Goal: Transaction & Acquisition: Purchase product/service

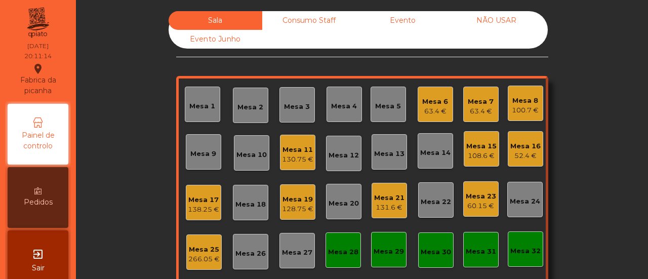
scroll to position [119, 0]
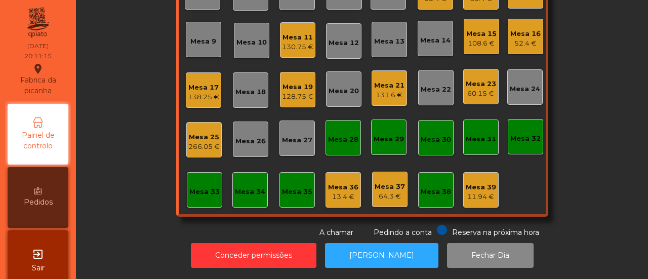
click at [209, 183] on div "Mesa 33" at bounding box center [204, 190] width 30 height 14
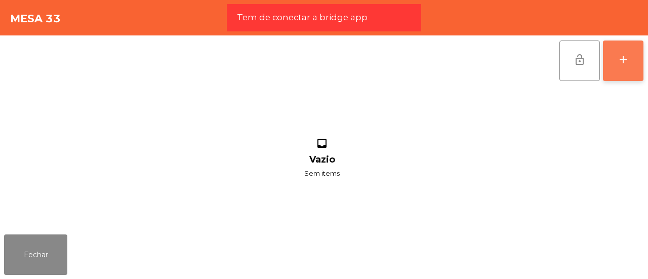
click at [633, 73] on button "add" at bounding box center [623, 60] width 40 height 40
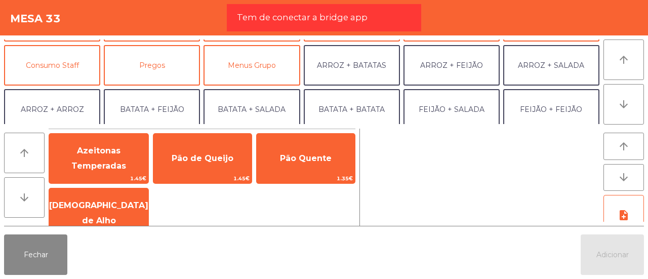
scroll to position [85, 0]
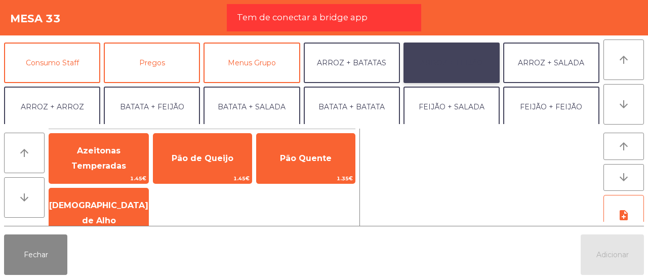
click at [455, 47] on button "ARROZ + FEIJÃO" at bounding box center [451, 63] width 96 height 40
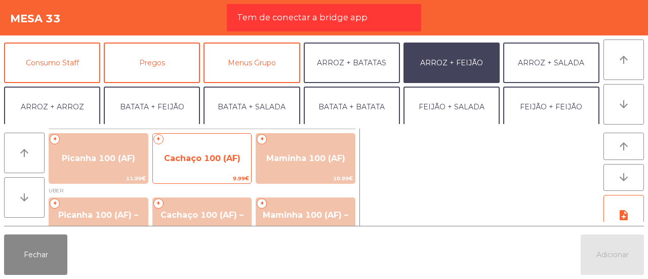
click at [184, 162] on span "Cachaço 100 (AF)" at bounding box center [202, 158] width 76 height 10
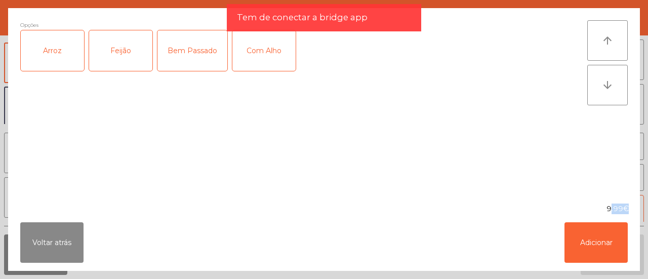
click at [184, 162] on div "Opções Arroz Feijão Bem Passado Com Alho" at bounding box center [303, 105] width 567 height 171
click at [31, 59] on div "Arroz" at bounding box center [52, 50] width 63 height 40
click at [118, 54] on div "Feijão" at bounding box center [120, 50] width 63 height 40
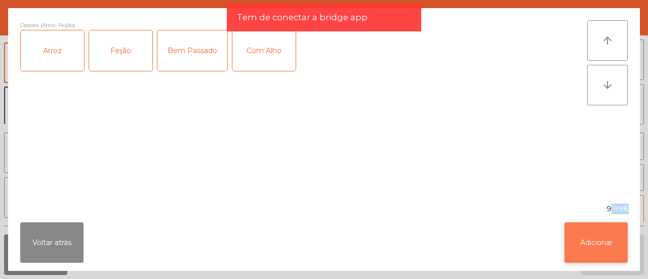
click at [587, 245] on button "Adicionar" at bounding box center [595, 242] width 63 height 40
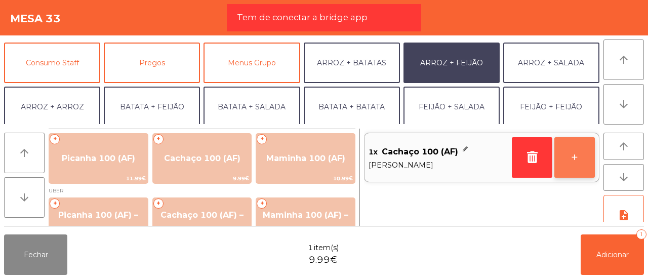
click at [574, 155] on button "+" at bounding box center [574, 157] width 40 height 40
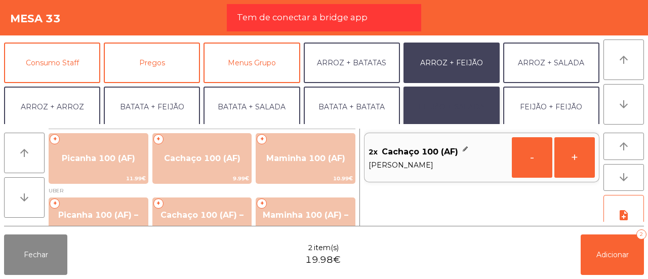
click at [457, 103] on button "FEIJÃO + SALADA" at bounding box center [451, 107] width 96 height 40
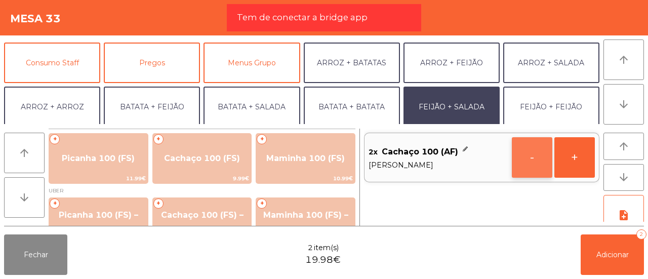
click at [524, 169] on button "-" at bounding box center [532, 157] width 40 height 40
click at [524, 169] on button "button" at bounding box center [532, 157] width 40 height 40
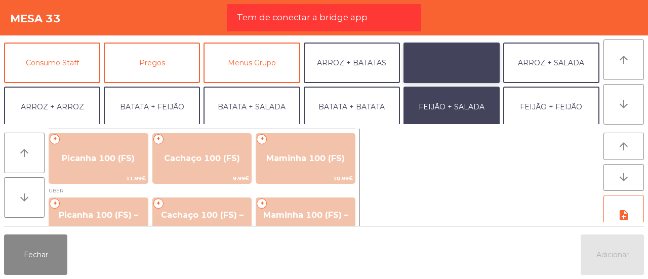
click at [456, 48] on button "ARROZ + FEIJÃO" at bounding box center [451, 63] width 96 height 40
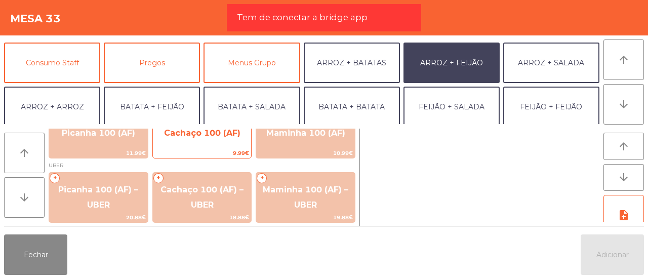
scroll to position [26, 0]
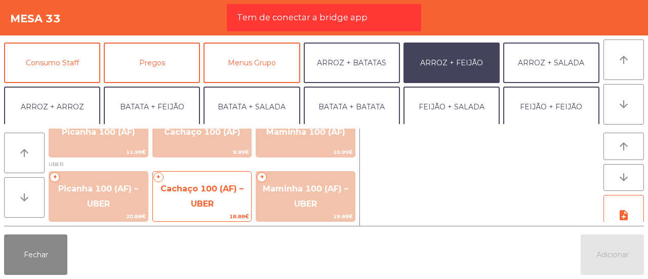
click at [201, 198] on span "Cachaço 100 (AF) – UBER" at bounding box center [202, 196] width 99 height 43
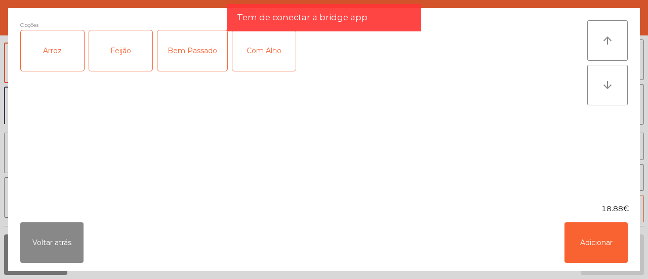
click at [70, 59] on div "Arroz" at bounding box center [52, 50] width 63 height 40
click at [115, 67] on div "Feijão" at bounding box center [120, 50] width 63 height 40
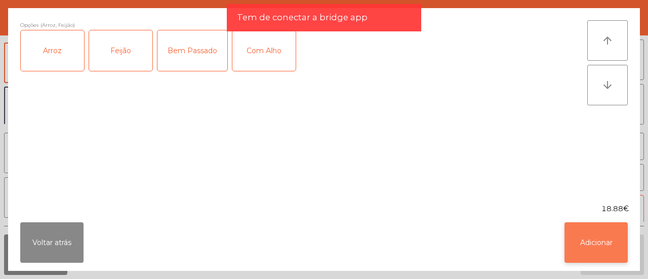
click at [586, 234] on button "Adicionar" at bounding box center [595, 242] width 63 height 40
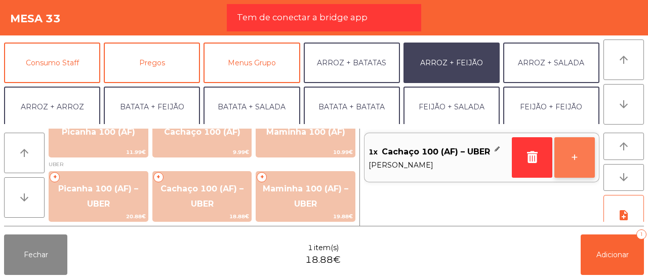
click at [579, 148] on button "+" at bounding box center [574, 157] width 40 height 40
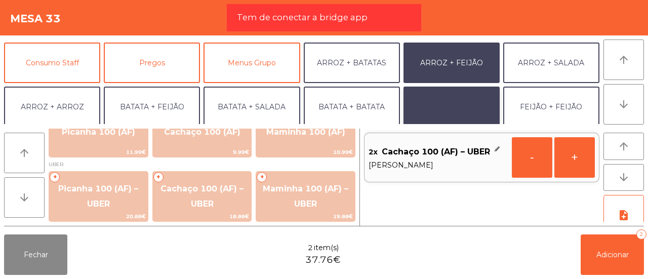
click at [446, 93] on button "FEIJÃO + SALADA" at bounding box center [451, 107] width 96 height 40
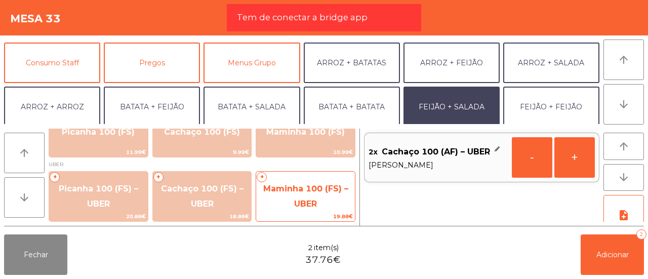
click at [269, 196] on span "Maminha 100 (FS) – UBER" at bounding box center [305, 196] width 99 height 43
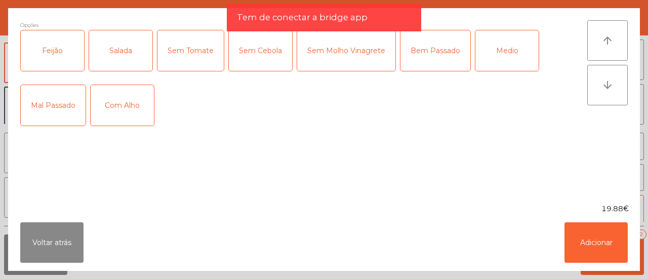
click at [70, 55] on div "Feijão" at bounding box center [52, 50] width 63 height 40
click at [113, 49] on div "Salada" at bounding box center [120, 50] width 63 height 40
click at [418, 45] on div "Bem Passado" at bounding box center [435, 50] width 70 height 40
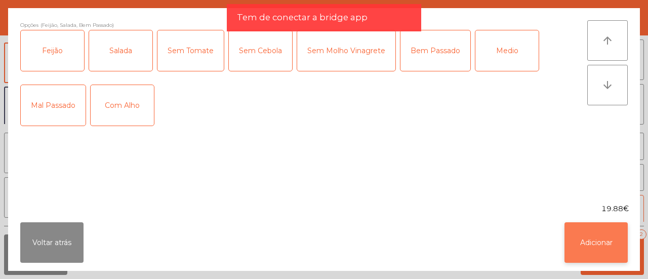
click at [625, 230] on button "Adicionar" at bounding box center [595, 242] width 63 height 40
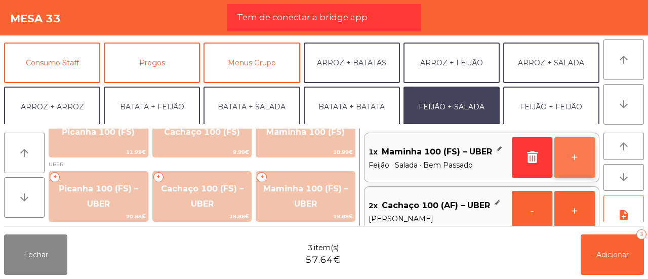
click at [576, 163] on button "+" at bounding box center [574, 157] width 40 height 40
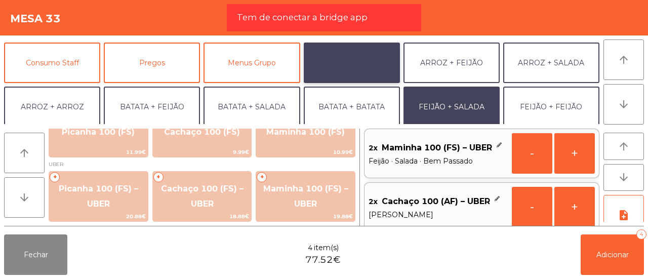
click at [338, 70] on button "ARROZ + BATATAS" at bounding box center [352, 63] width 96 height 40
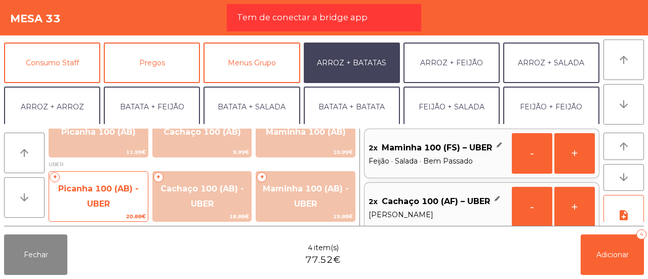
click at [108, 180] on span "Picanha 100 (AB) - UBER" at bounding box center [98, 196] width 99 height 43
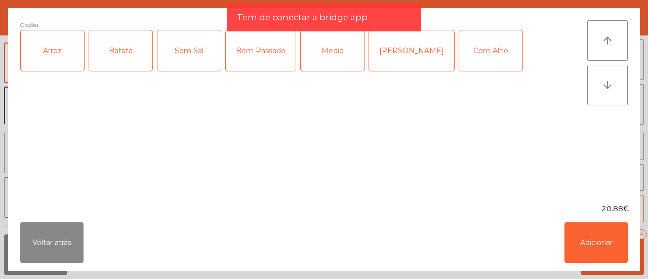
click at [60, 41] on div "Arroz" at bounding box center [52, 50] width 63 height 40
click at [108, 49] on div "Batata" at bounding box center [120, 50] width 63 height 40
click at [325, 59] on div "Medio" at bounding box center [332, 50] width 63 height 40
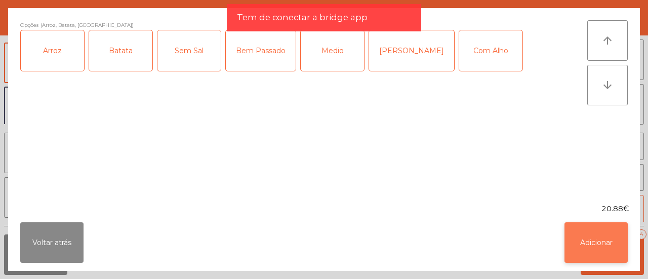
click at [618, 245] on button "Adicionar" at bounding box center [595, 242] width 63 height 40
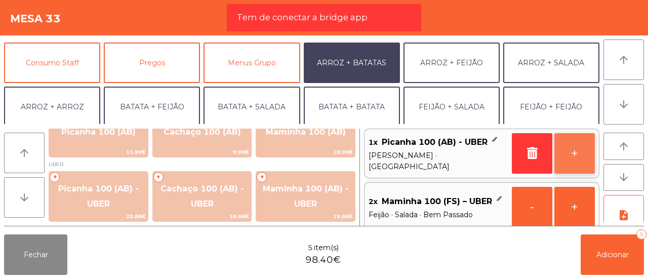
click at [582, 161] on button "+" at bounding box center [574, 153] width 40 height 40
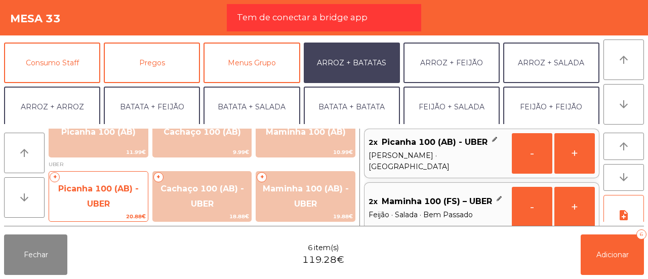
click at [108, 192] on span "Picanha 100 (AB) - UBER" at bounding box center [98, 196] width 80 height 25
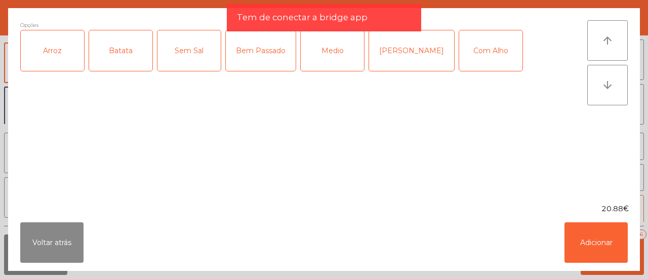
click at [59, 50] on div "Arroz" at bounding box center [52, 50] width 63 height 40
click at [120, 55] on div "Batata" at bounding box center [120, 50] width 63 height 40
click at [264, 57] on div "Bem Passado" at bounding box center [261, 50] width 70 height 40
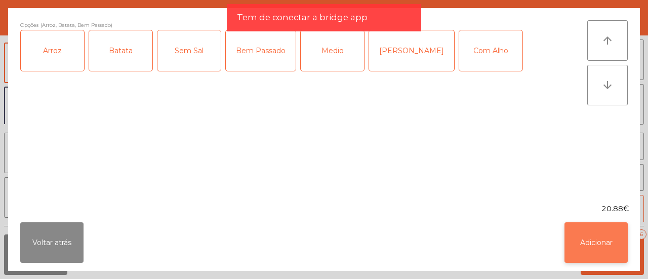
click at [582, 228] on button "Adicionar" at bounding box center [595, 242] width 63 height 40
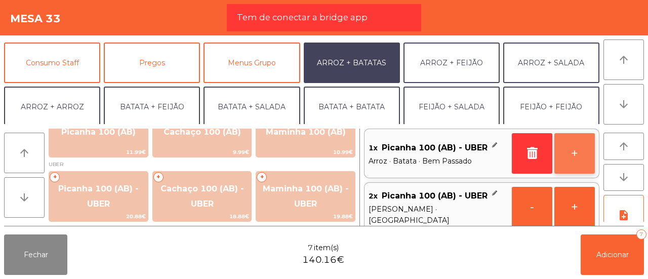
click at [589, 159] on button "+" at bounding box center [574, 153] width 40 height 40
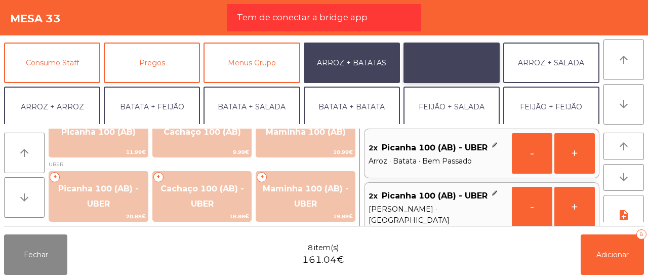
click at [470, 72] on button "ARROZ + FEIJÃO" at bounding box center [451, 63] width 96 height 40
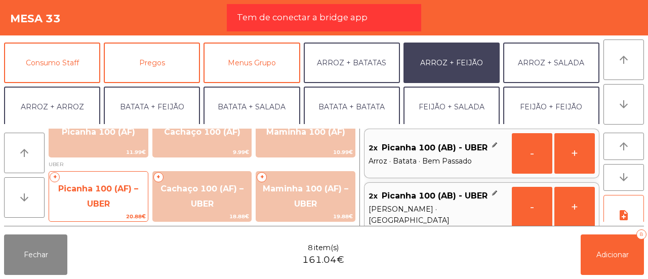
click at [114, 187] on span "Picanha 100 (AF) – UBER" at bounding box center [98, 196] width 80 height 25
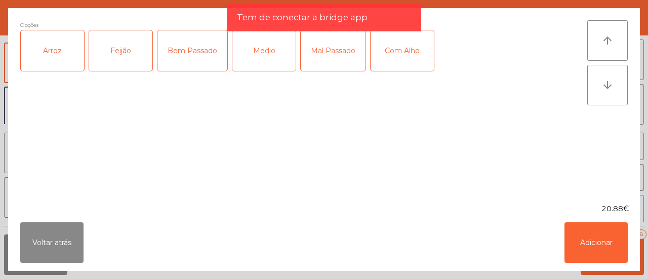
click at [59, 61] on div "Arroz" at bounding box center [52, 50] width 63 height 40
click at [117, 62] on div "Feijão" at bounding box center [120, 50] width 63 height 40
click at [206, 37] on div "Bem Passado" at bounding box center [192, 50] width 70 height 40
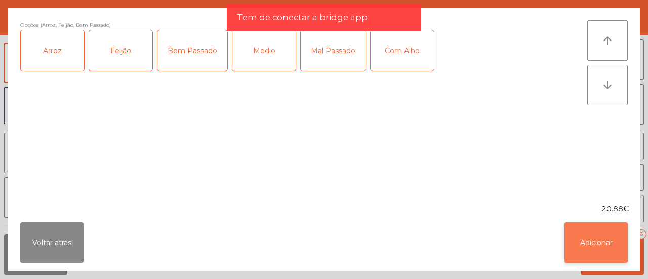
click at [587, 223] on button "Adicionar" at bounding box center [595, 242] width 63 height 40
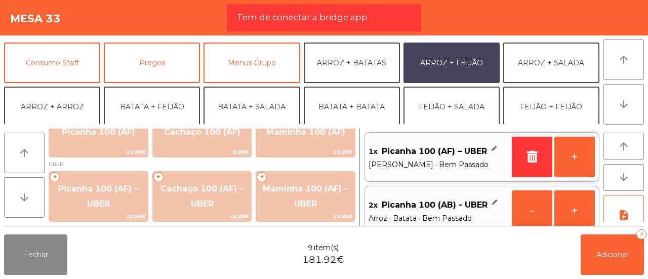
scroll to position [0, 0]
click at [576, 164] on button "+" at bounding box center [574, 157] width 40 height 40
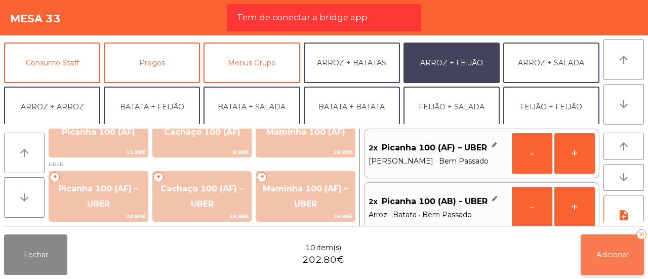
click at [586, 247] on button "Adicionar 10" at bounding box center [611, 254] width 63 height 40
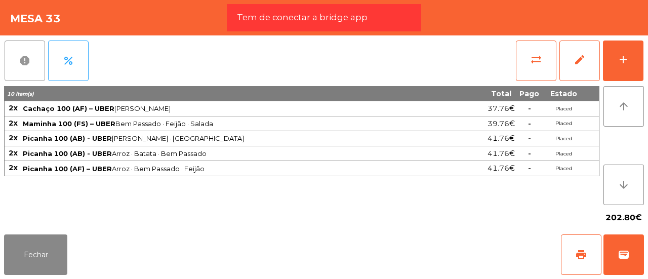
click at [45, 66] on button "report" at bounding box center [25, 60] width 40 height 40
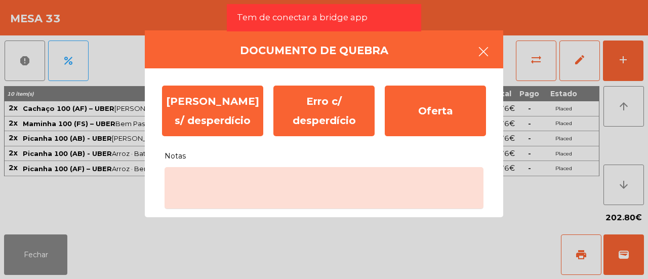
click at [482, 47] on icon "button" at bounding box center [483, 52] width 12 height 12
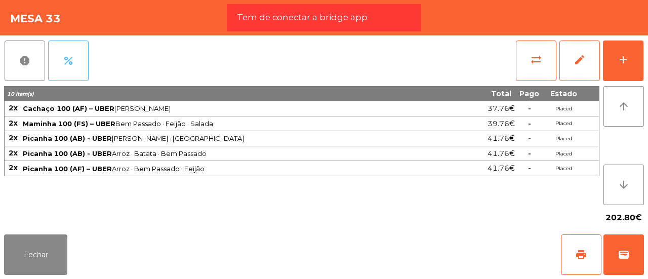
click at [70, 50] on button "percent" at bounding box center [68, 60] width 40 height 40
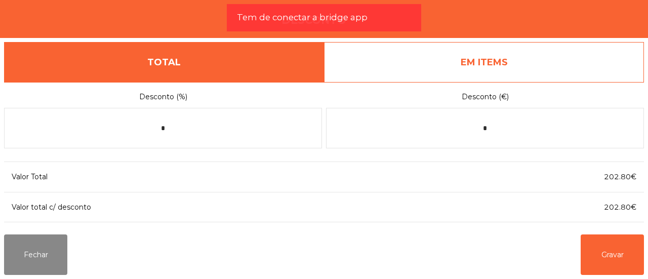
click at [456, 74] on link "EM ITEMS" at bounding box center [484, 62] width 320 height 40
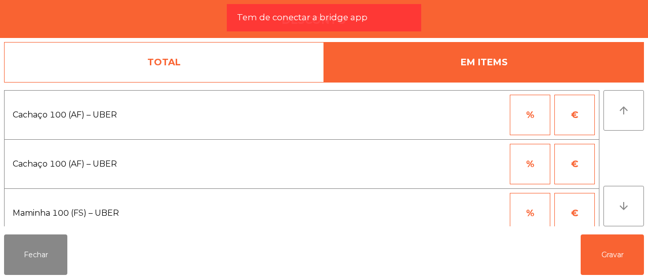
click at [527, 118] on button "%" at bounding box center [530, 115] width 40 height 40
click at [477, 116] on input "*" at bounding box center [480, 115] width 51 height 40
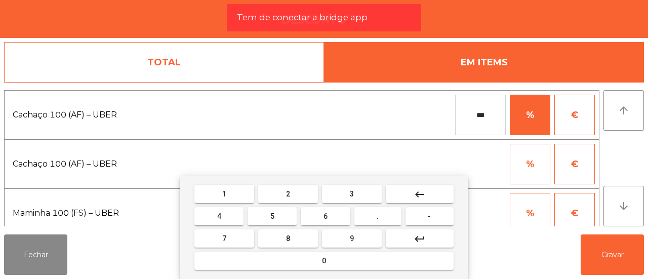
type input "***"
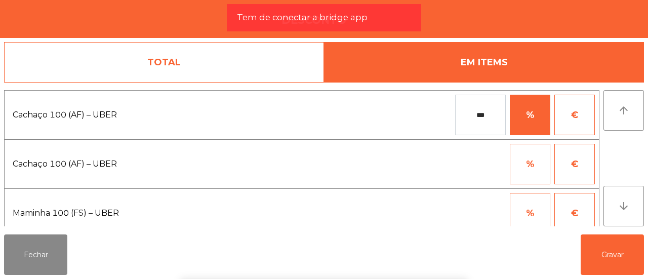
click at [468, 162] on div at bounding box center [480, 164] width 51 height 40
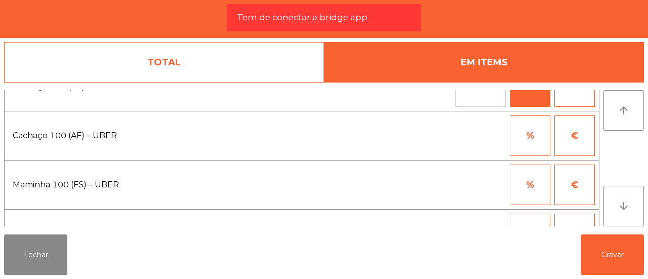
scroll to position [30, 0]
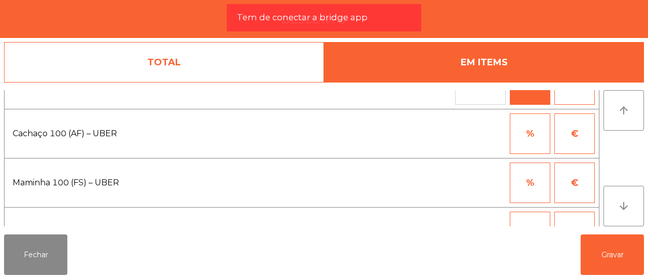
click at [527, 186] on button "%" at bounding box center [530, 182] width 40 height 40
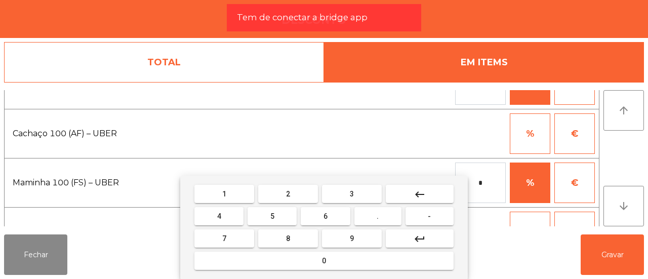
click at [472, 186] on body "Fabrica da picanha location_on [DATE] 20:13:22 Painel de controlo Pedidos exit_…" at bounding box center [324, 139] width 648 height 279
type input "***"
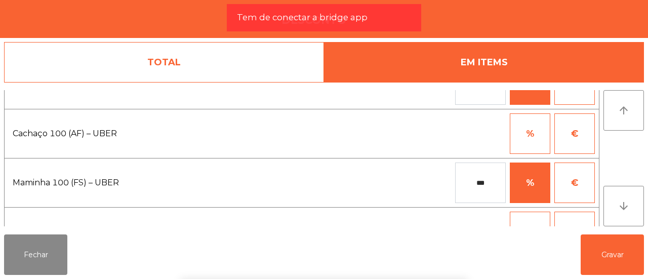
click at [472, 133] on div at bounding box center [480, 133] width 51 height 40
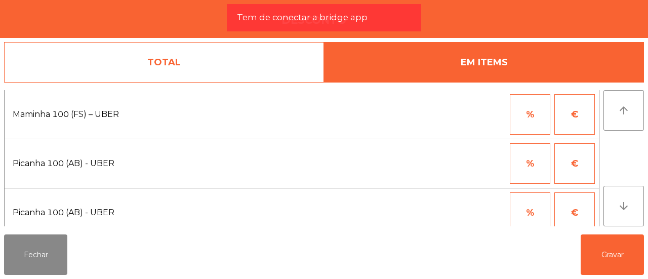
scroll to position [152, 0]
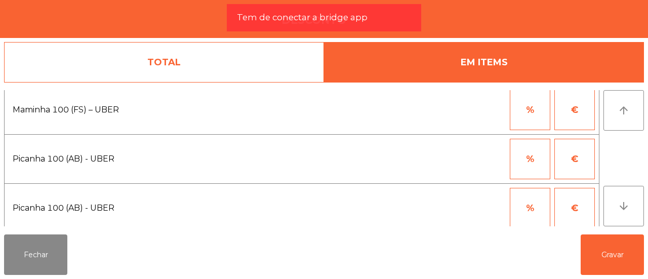
click at [537, 158] on button "%" at bounding box center [530, 159] width 40 height 40
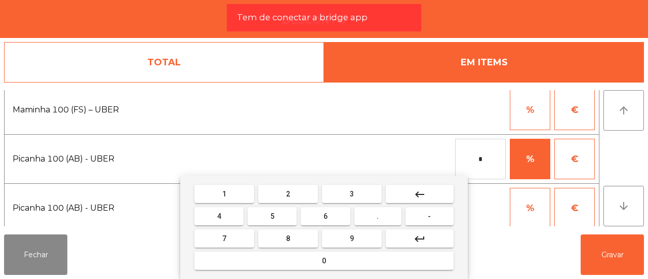
click at [473, 160] on input "*" at bounding box center [480, 159] width 51 height 40
type input "***"
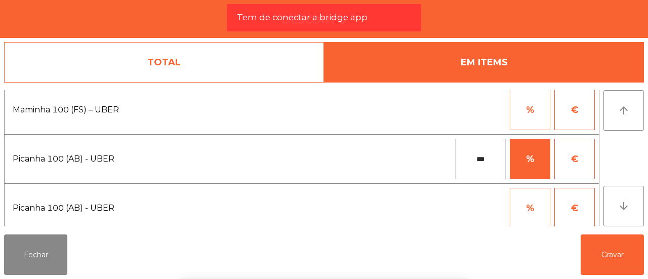
click at [445, 156] on div "*** % €" at bounding box center [442, 159] width 306 height 40
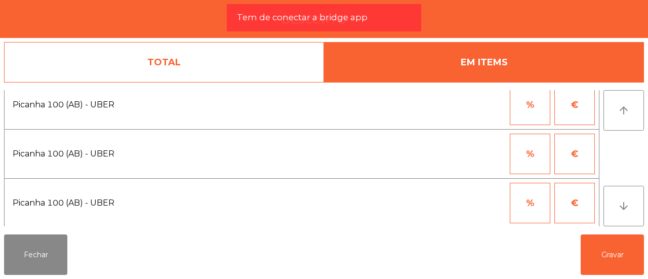
scroll to position [270, 0]
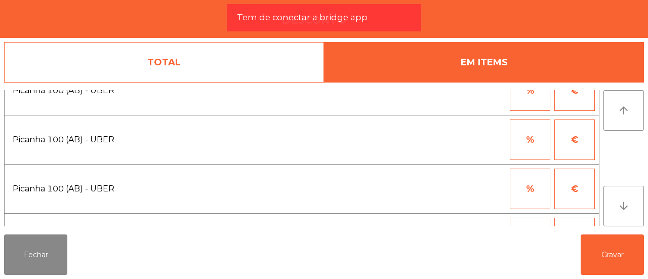
click at [533, 146] on button "%" at bounding box center [530, 139] width 40 height 40
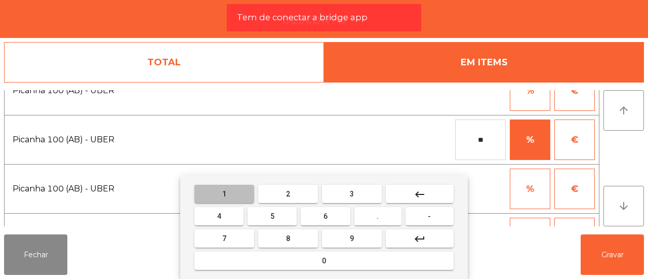
click at [473, 143] on input "**" at bounding box center [480, 139] width 51 height 40
type input "***"
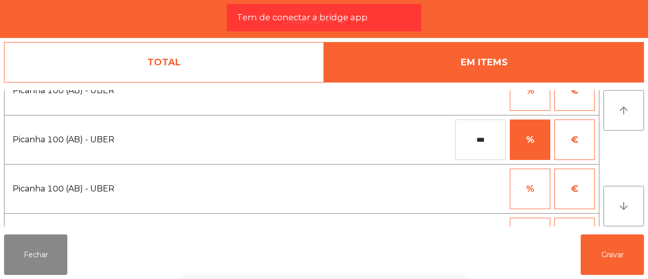
click at [492, 177] on div "1 2 3 keyboard_backspace 4 5 6 . - 7 8 9 keyboard_return 0" at bounding box center [324, 227] width 648 height 103
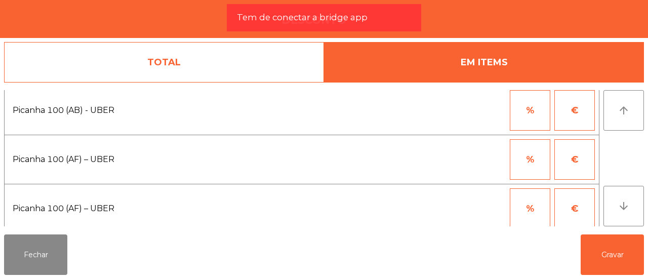
scroll to position [353, 0]
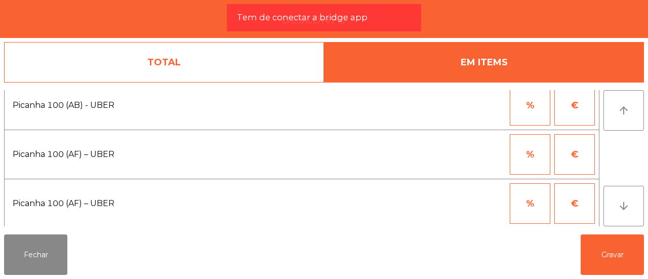
click at [520, 161] on button "%" at bounding box center [530, 154] width 40 height 40
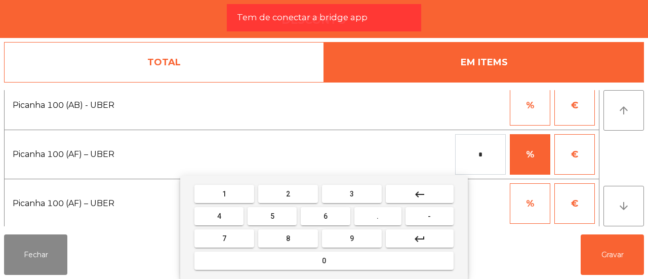
click at [470, 159] on input "*" at bounding box center [480, 154] width 51 height 40
type input "***"
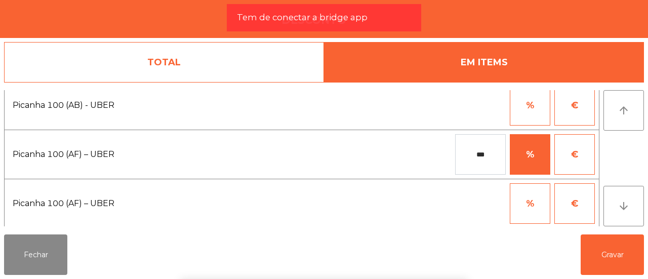
click at [603, 253] on div "1 2 3 keyboard_backspace 4 5 6 . - 7 8 9 keyboard_return 0" at bounding box center [324, 227] width 648 height 103
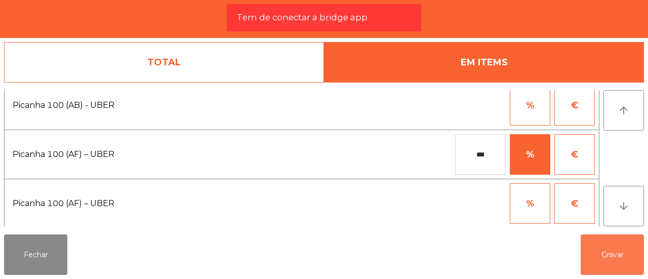
click at [603, 253] on button "Gravar" at bounding box center [611, 254] width 63 height 40
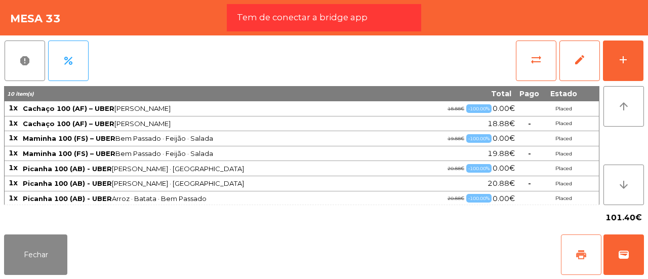
click at [585, 254] on span "print" at bounding box center [581, 254] width 12 height 12
click at [629, 263] on button "wallet" at bounding box center [623, 254] width 40 height 40
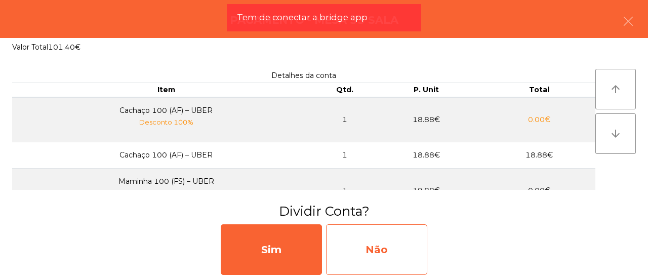
click at [348, 241] on div "Não" at bounding box center [376, 249] width 101 height 51
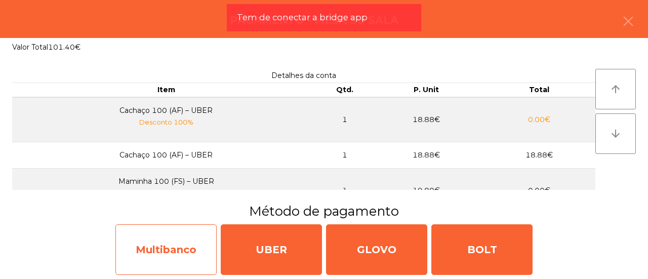
click at [213, 239] on div "Multibanco" at bounding box center [165, 249] width 101 height 51
select select "**"
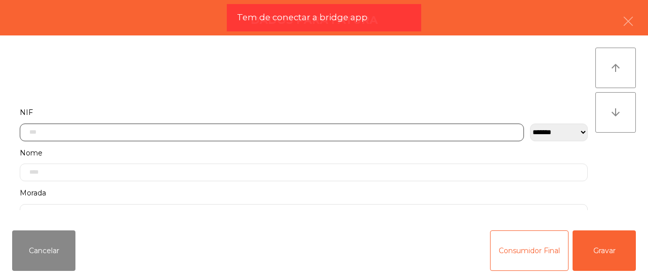
click at [173, 132] on input "text" at bounding box center [272, 132] width 504 height 18
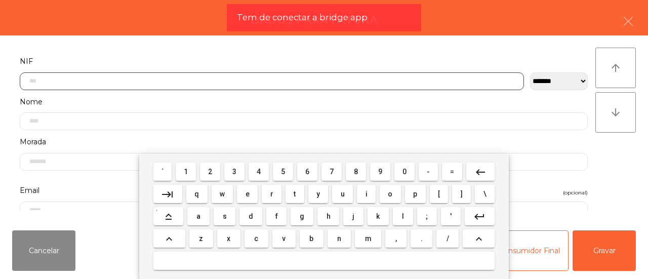
scroll to position [58, 0]
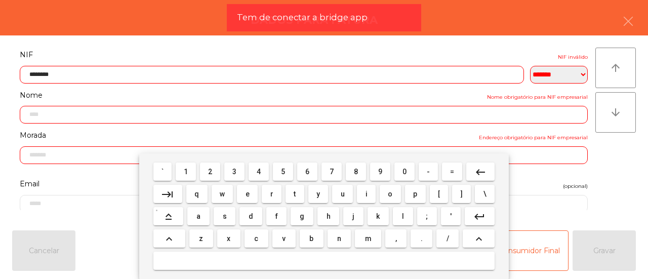
type input "*********"
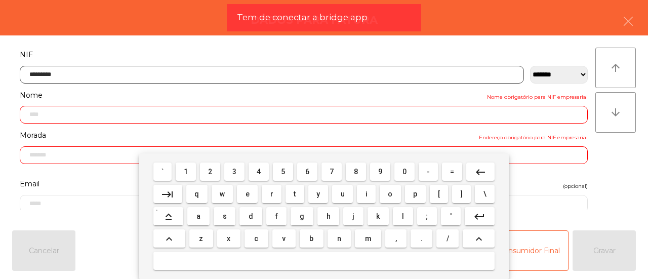
type input "**********"
type input "*********"
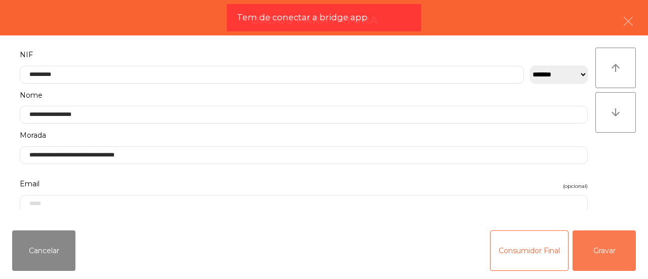
click at [581, 256] on button "Gravar" at bounding box center [603, 250] width 63 height 40
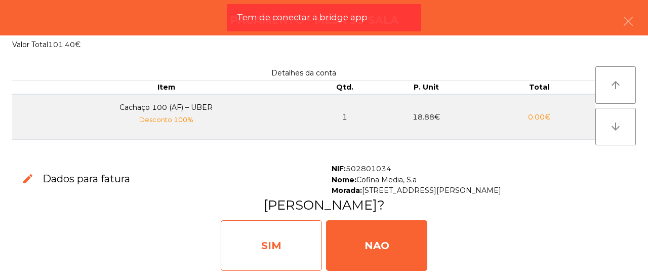
click at [254, 259] on div "SIM" at bounding box center [271, 245] width 101 height 51
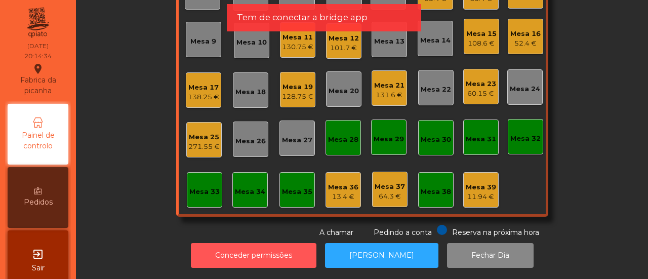
click at [254, 259] on button "Conceder permissões" at bounding box center [253, 255] width 125 height 25
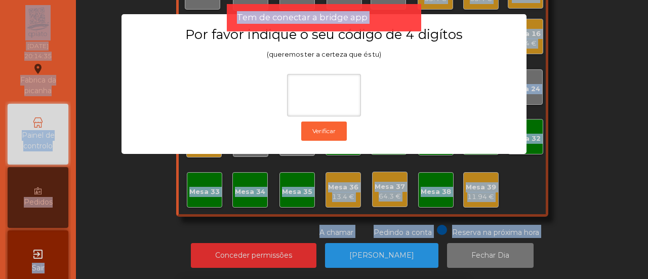
click at [254, 259] on div "1 2 3 keyboard_backspace 4 5 6 . - 7 8 9 keyboard_return 0" at bounding box center [324, 227] width 648 height 103
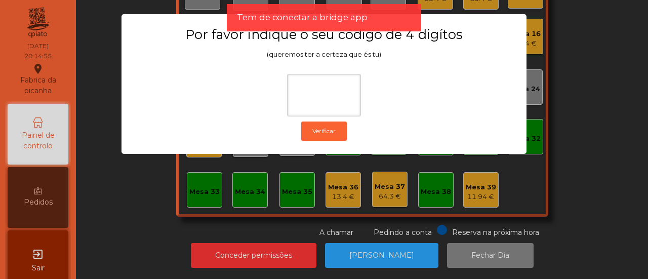
click at [615, 182] on ngb-modal-window "Por favor indique o seu código de 4 digítos (queremos ter a certeza que és tu) …" at bounding box center [323, 139] width 615 height 279
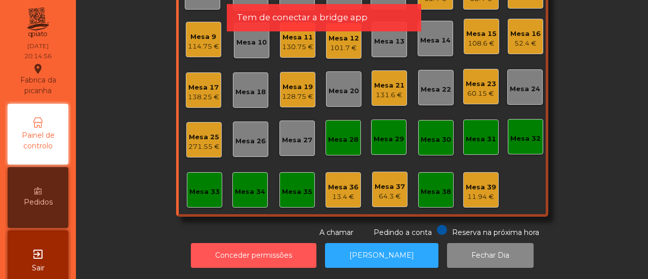
scroll to position [0, 0]
